Goal: Task Accomplishment & Management: Manage account settings

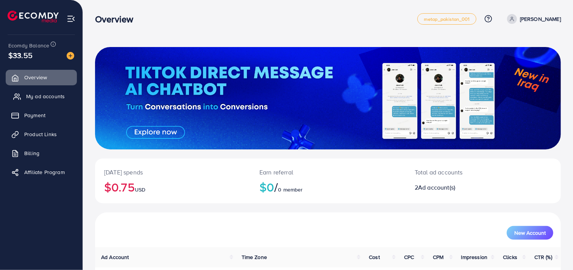
click at [42, 97] on span "My ad accounts" at bounding box center [45, 96] width 39 height 8
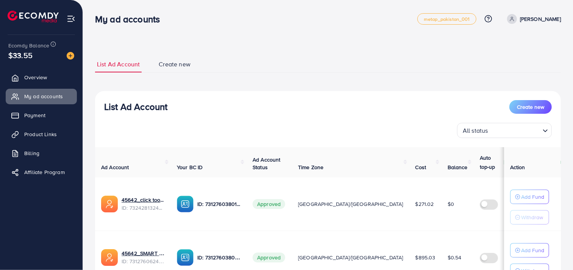
click at [177, 63] on span "Create new" at bounding box center [175, 64] width 32 height 9
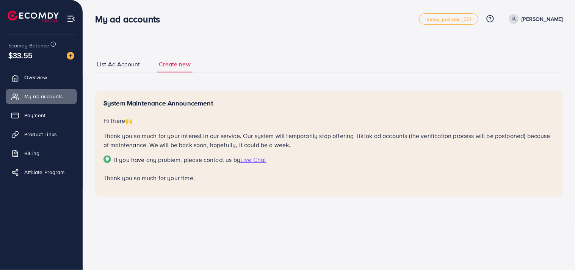
drag, startPoint x: 99, startPoint y: 101, endPoint x: 213, endPoint y: 100, distance: 114.0
click at [213, 100] on div "System Maintenance Announcement Hi there 🙌 Thank you so much for your interest …" at bounding box center [328, 144] width 467 height 106
click at [213, 100] on h5 "System Maintenance Announcement" at bounding box center [328, 103] width 451 height 8
drag, startPoint x: 103, startPoint y: 119, endPoint x: 137, endPoint y: 116, distance: 33.8
click at [137, 116] on p "Hi there 🙌" at bounding box center [328, 120] width 451 height 9
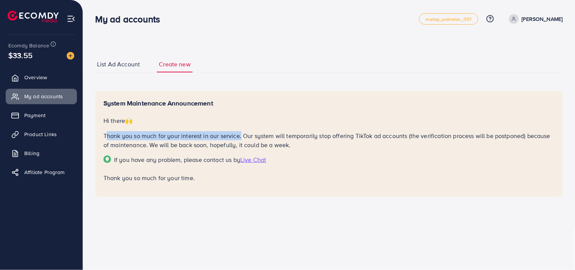
drag, startPoint x: 107, startPoint y: 133, endPoint x: 240, endPoint y: 133, distance: 133.0
click at [240, 133] on div "System Maintenance Announcement Hi there 🙌 Thank you so much for your interest …" at bounding box center [328, 144] width 467 height 106
click at [240, 133] on p "Thank you so much for your interest in our service. Our system will temporarily…" at bounding box center [328, 140] width 451 height 18
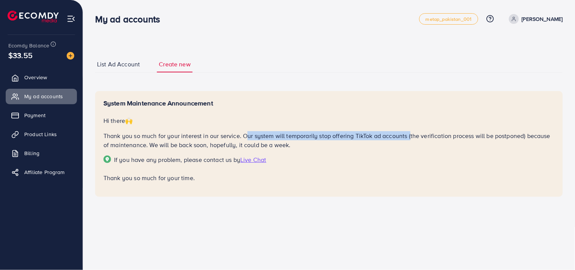
drag, startPoint x: 242, startPoint y: 136, endPoint x: 407, endPoint y: 137, distance: 164.8
click at [408, 137] on p "Thank you so much for your interest in our service. Our system will temporarily…" at bounding box center [328, 140] width 451 height 18
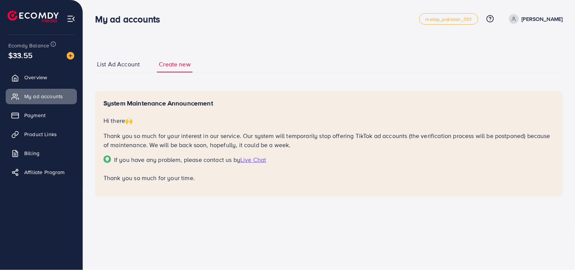
click at [432, 161] on span "If you have any problem, please contact us by Live Chat" at bounding box center [328, 159] width 451 height 9
drag, startPoint x: 294, startPoint y: 141, endPoint x: 266, endPoint y: 145, distance: 28.6
click at [273, 144] on p "Thank you so much for your interest in our service. Our system will temporarily…" at bounding box center [328, 140] width 451 height 18
drag, startPoint x: 195, startPoint y: 146, endPoint x: 122, endPoint y: 142, distance: 73.6
click at [126, 142] on p "Thank you so much for your interest in our service. Our system will temporarily…" at bounding box center [328, 140] width 451 height 18
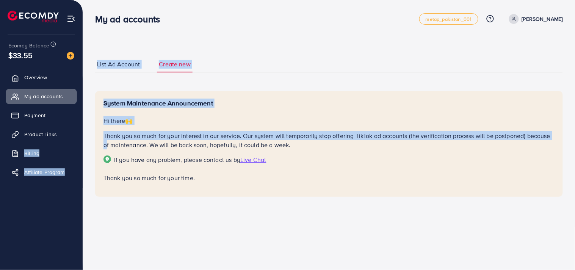
click at [82, 141] on div "My ad accounts metap_pakistan_001 Help Center Contact Support Plans and Pricing…" at bounding box center [287, 113] width 575 height 227
click at [82, 141] on li "Product Links" at bounding box center [41, 134] width 83 height 15
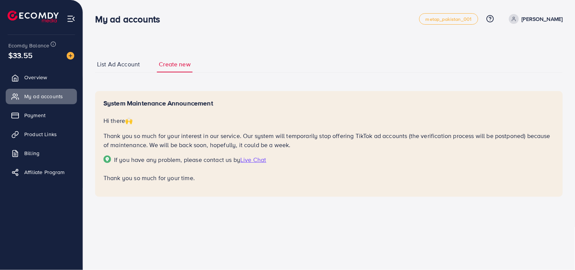
click at [297, 148] on p "Thank you so much for your interest in our service. Our system will temporarily…" at bounding box center [328, 140] width 451 height 18
drag, startPoint x: 130, startPoint y: 97, endPoint x: 230, endPoint y: 97, distance: 100.0
click at [230, 97] on div "System Maintenance Announcement Hi there 🙌 Thank you so much for your interest …" at bounding box center [328, 144] width 467 height 106
click at [230, 103] on h5 "System Maintenance Announcement" at bounding box center [328, 103] width 451 height 8
click at [218, 104] on h5 "System Maintenance Announcement" at bounding box center [328, 103] width 451 height 8
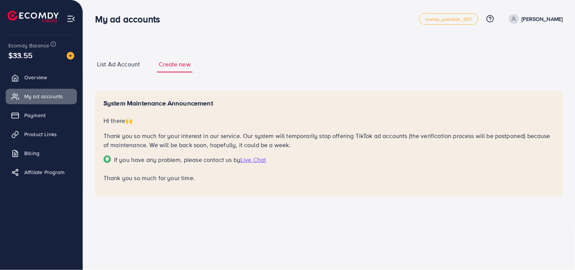
drag, startPoint x: 218, startPoint y: 100, endPoint x: 100, endPoint y: 97, distance: 117.9
click at [100, 97] on div "System Maintenance Announcement Hi there 🙌 Thank you so much for your interest …" at bounding box center [328, 144] width 467 height 106
click at [188, 115] on div "System Maintenance Announcement Hi there 🙌 Thank you so much for your interest …" at bounding box center [328, 140] width 451 height 83
drag, startPoint x: 138, startPoint y: 119, endPoint x: 103, endPoint y: 118, distance: 35.6
click at [110, 119] on p "Hi there 🙌" at bounding box center [328, 120] width 451 height 9
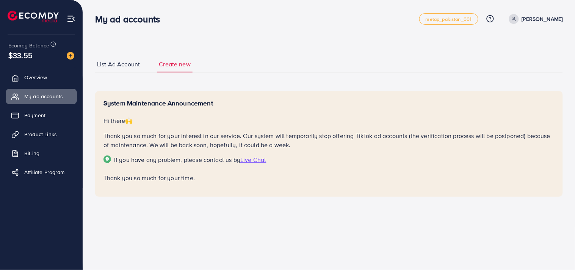
click at [101, 118] on div "System Maintenance Announcement Hi there 🙌 Thank you so much for your interest …" at bounding box center [328, 144] width 467 height 106
click at [183, 117] on p "Hi there 🙌" at bounding box center [328, 120] width 451 height 9
click at [121, 65] on span "List Ad Account" at bounding box center [118, 64] width 43 height 9
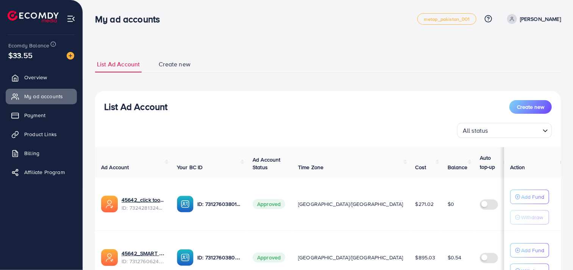
click at [174, 62] on span "Create new" at bounding box center [175, 64] width 32 height 9
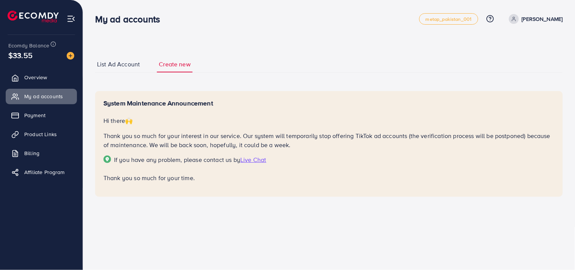
drag, startPoint x: 113, startPoint y: 158, endPoint x: 228, endPoint y: 161, distance: 116.0
click at [238, 160] on span "If you have any problem, please contact us by Live Chat" at bounding box center [328, 159] width 451 height 9
click at [176, 192] on div "System Maintenance Announcement Hi there 🙌 Thank you so much for your interest …" at bounding box center [328, 144] width 467 height 106
click at [155, 194] on div "System Maintenance Announcement Hi there 🙌 Thank you so much for your interest …" at bounding box center [328, 144] width 467 height 106
drag, startPoint x: 100, startPoint y: 177, endPoint x: 199, endPoint y: 175, distance: 98.9
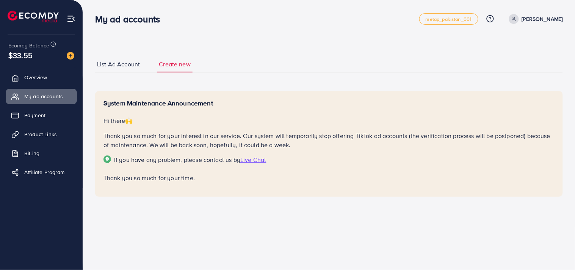
click at [199, 175] on div "System Maintenance Announcement Hi there 🙌 Thank you so much for your interest …" at bounding box center [328, 144] width 467 height 106
click at [31, 113] on span "Payment" at bounding box center [36, 115] width 21 height 8
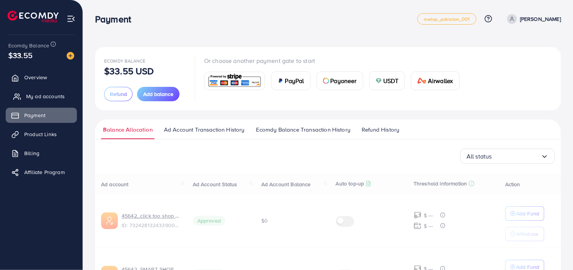
click at [47, 100] on span "My ad accounts" at bounding box center [45, 96] width 39 height 8
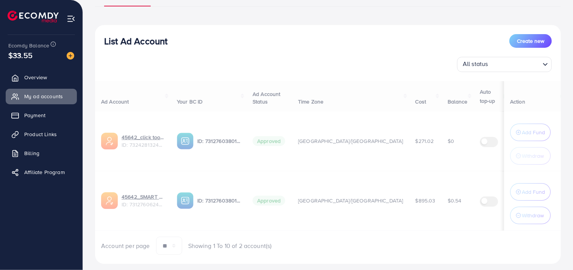
scroll to position [85, 0]
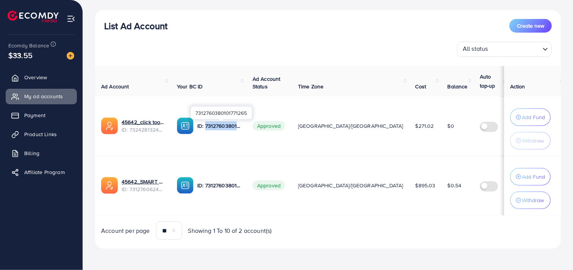
drag, startPoint x: 206, startPoint y: 124, endPoint x: 245, endPoint y: 125, distance: 38.3
click at [245, 125] on td "ID: 7312760380101771265" at bounding box center [209, 125] width 76 height 59
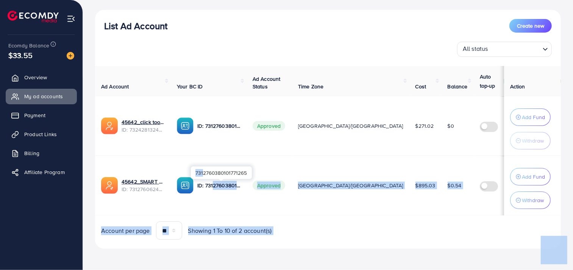
drag, startPoint x: 203, startPoint y: 179, endPoint x: 214, endPoint y: 186, distance: 12.6
click at [214, 185] on body "My ad accounts metap_pakistan_001 Help Center Contact Support Plans and Pricing…" at bounding box center [286, 50] width 573 height 270
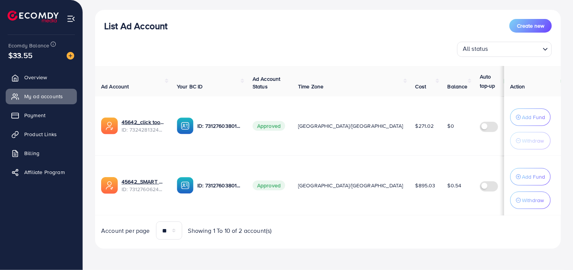
drag, startPoint x: 213, startPoint y: 201, endPoint x: 208, endPoint y: 196, distance: 6.4
click at [213, 201] on td "ID: 7312760380101771265" at bounding box center [209, 185] width 76 height 59
drag, startPoint x: 205, startPoint y: 184, endPoint x: 251, endPoint y: 190, distance: 45.8
click at [251, 190] on tr "45642_SMART SHOP_1702634775277 ID: 7312760624331620353 ID: 7312760380101771265 …" at bounding box center [362, 185] width 534 height 59
click at [251, 190] on td "Approved" at bounding box center [269, 185] width 45 height 59
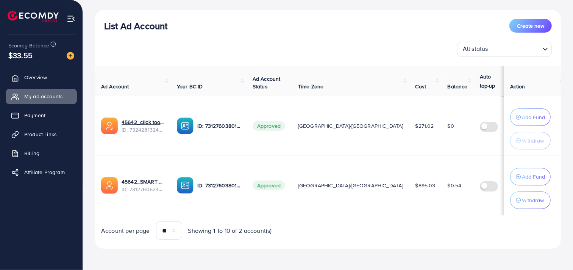
click at [247, 192] on td "ID: 7312760380101771265" at bounding box center [209, 185] width 76 height 59
drag, startPoint x: 207, startPoint y: 184, endPoint x: 292, endPoint y: 206, distance: 88.0
click at [292, 206] on tr "45642_SMART SHOP_1702634775277 ID: 7312760624331620353 ID: 7312760380101771265 …" at bounding box center [362, 185] width 534 height 59
click at [291, 203] on td "Approved" at bounding box center [269, 185] width 45 height 59
click at [546, 138] on button "Withdraw" at bounding box center [530, 140] width 41 height 17
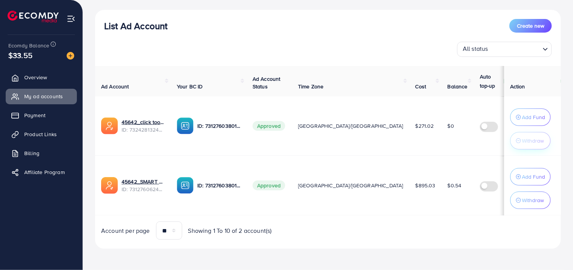
click at [546, 138] on button "Withdraw" at bounding box center [530, 140] width 41 height 17
click at [545, 138] on button "Withdraw" at bounding box center [530, 140] width 41 height 17
drag, startPoint x: 545, startPoint y: 138, endPoint x: 540, endPoint y: 142, distance: 6.2
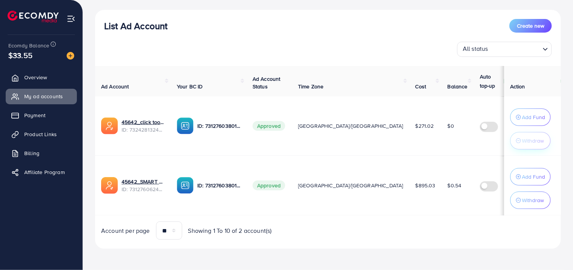
click at [541, 141] on button "Withdraw" at bounding box center [530, 140] width 41 height 17
click at [47, 73] on span "Overview" at bounding box center [37, 77] width 23 height 8
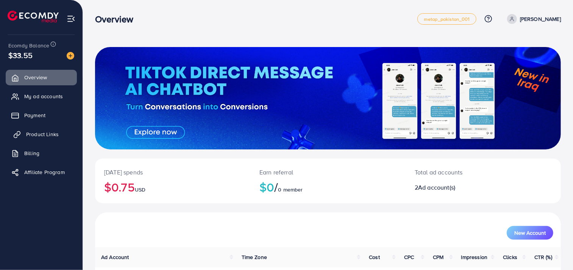
click at [46, 133] on span "Product Links" at bounding box center [42, 134] width 33 height 8
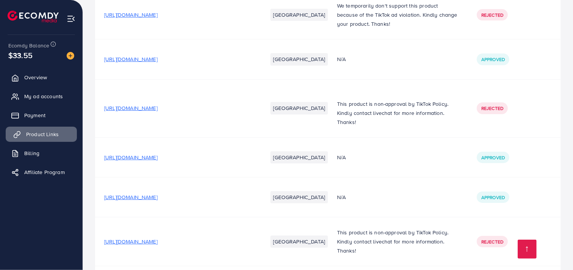
scroll to position [1706, 0]
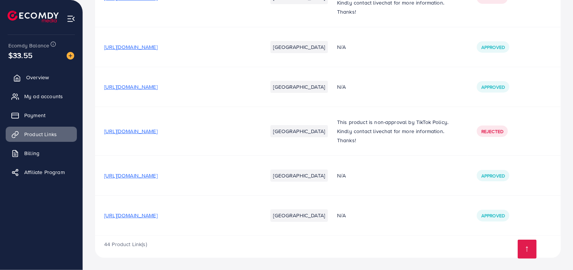
click at [33, 77] on span "Overview" at bounding box center [37, 77] width 23 height 8
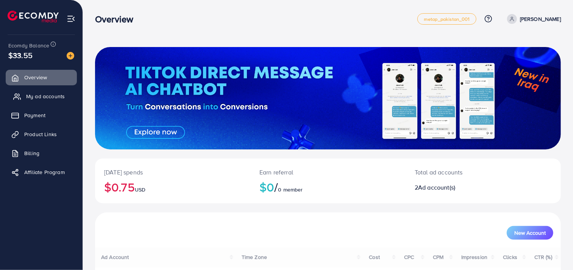
click at [46, 94] on span "My ad accounts" at bounding box center [45, 96] width 39 height 8
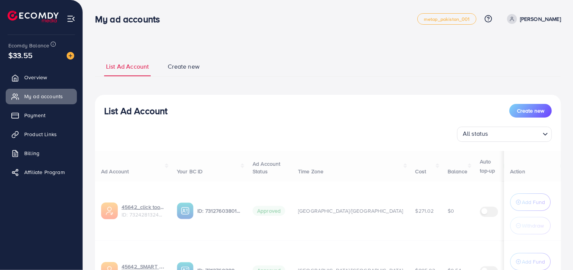
click at [183, 66] on span "Create new" at bounding box center [184, 66] width 32 height 9
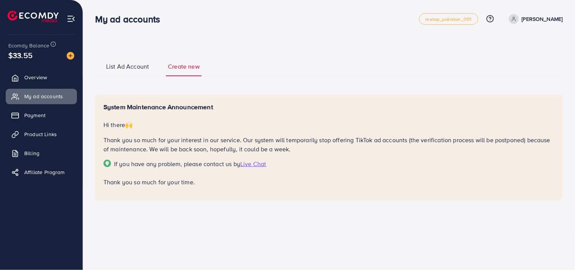
drag, startPoint x: 407, startPoint y: 142, endPoint x: 569, endPoint y: 150, distance: 162.4
click at [569, 150] on div "List Ad Account Create new System Maintenance Announcement Hi there 🙌 Thank you…" at bounding box center [329, 115] width 492 height 231
click at [422, 168] on div "System Maintenance Announcement Hi there 🙌 Thank you so much for your interest …" at bounding box center [328, 144] width 451 height 83
drag, startPoint x: 103, startPoint y: 122, endPoint x: 143, endPoint y: 128, distance: 40.6
click at [143, 128] on div "System Maintenance Announcement Hi there 🙌 Thank you so much for your interest …" at bounding box center [328, 148] width 467 height 106
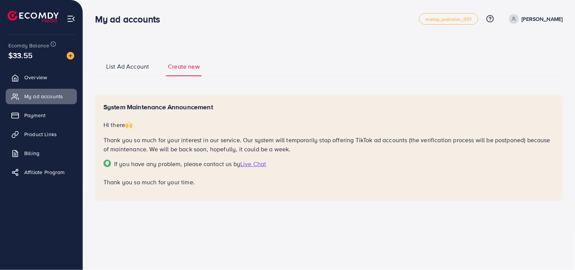
click at [202, 130] on div "System Maintenance Announcement Hi there 🙌 Thank you so much for your interest …" at bounding box center [328, 144] width 451 height 83
click at [110, 61] on ul "List Ad Account Create new" at bounding box center [328, 66] width 467 height 20
click at [122, 71] on link "List Ad Account" at bounding box center [127, 69] width 47 height 14
